Goal: Find specific page/section: Find specific page/section

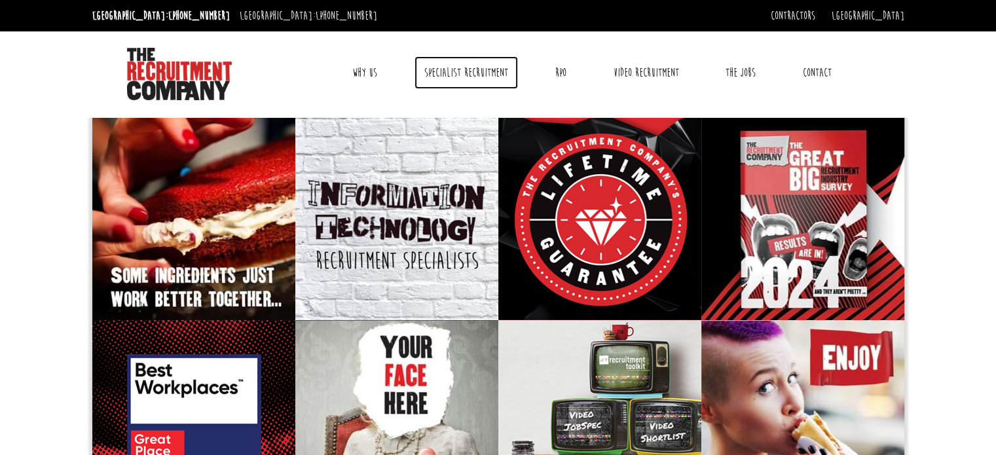
click at [469, 73] on link "Specialist Recruitment" at bounding box center [465, 72] width 103 height 33
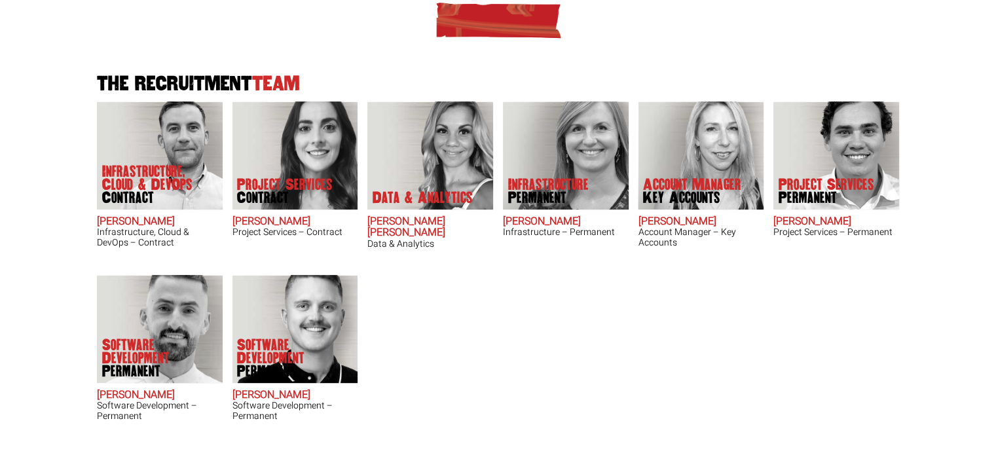
scroll to position [393, 0]
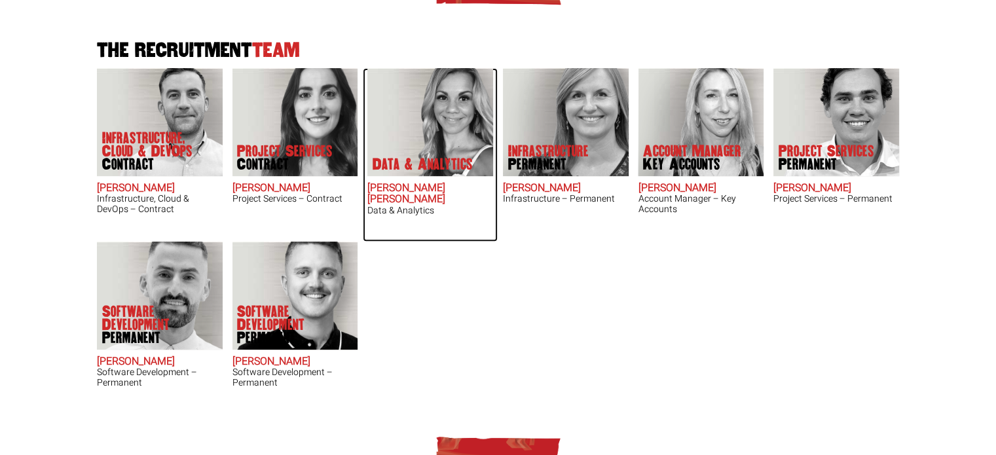
click at [431, 158] on p "Data & Analytics" at bounding box center [423, 164] width 100 height 13
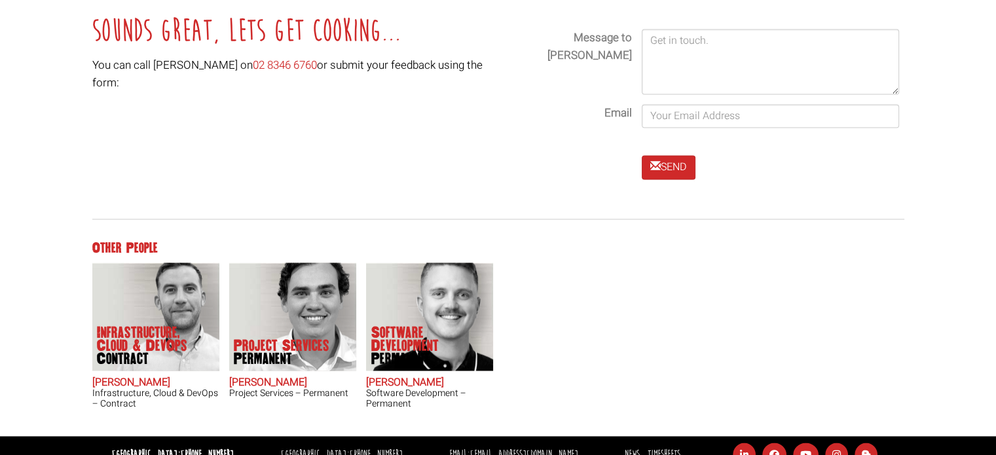
scroll to position [1922, 0]
